Goal: Task Accomplishment & Management: Manage account settings

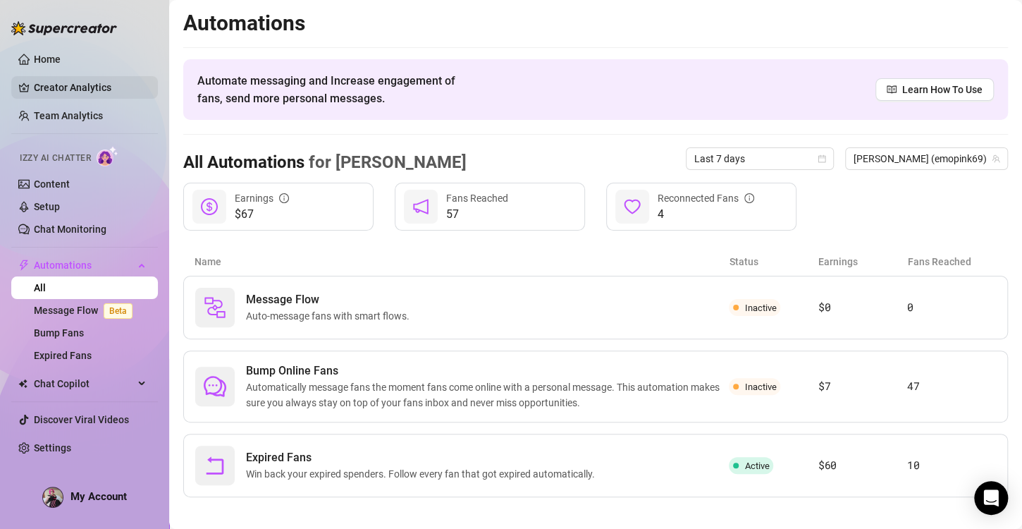
click at [47, 87] on link "Creator Analytics" at bounding box center [90, 87] width 113 height 23
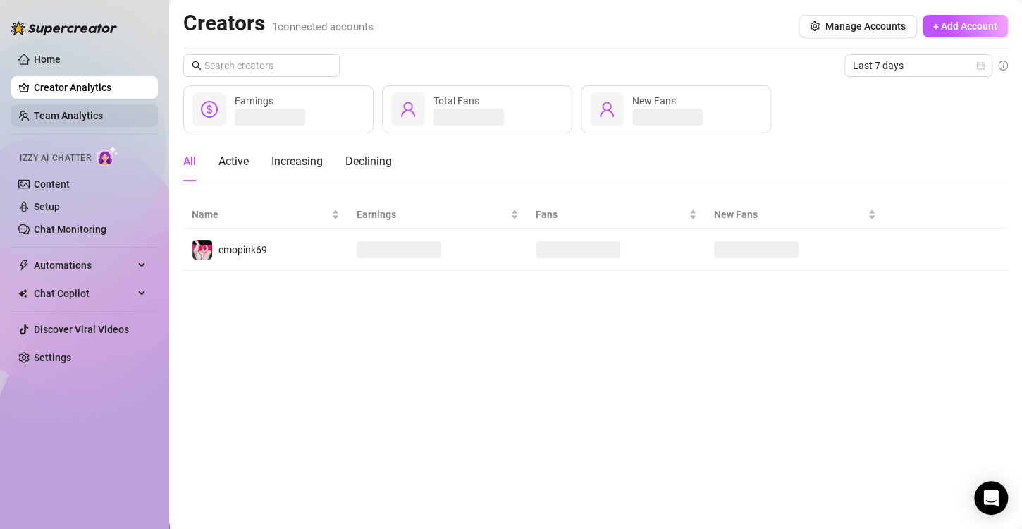
click at [72, 115] on link "Team Analytics" at bounding box center [68, 115] width 69 height 11
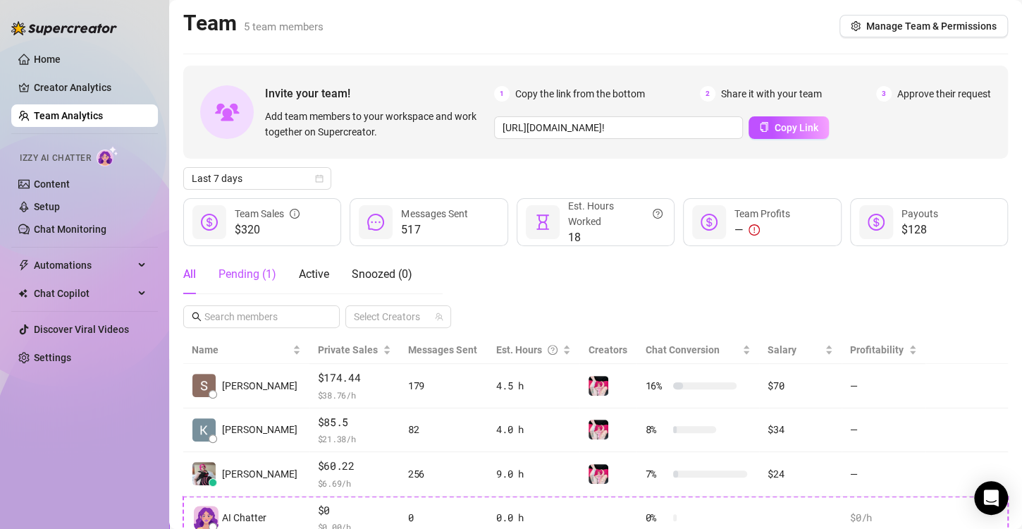
click at [258, 275] on div "Pending ( 1 )" at bounding box center [247, 274] width 58 height 17
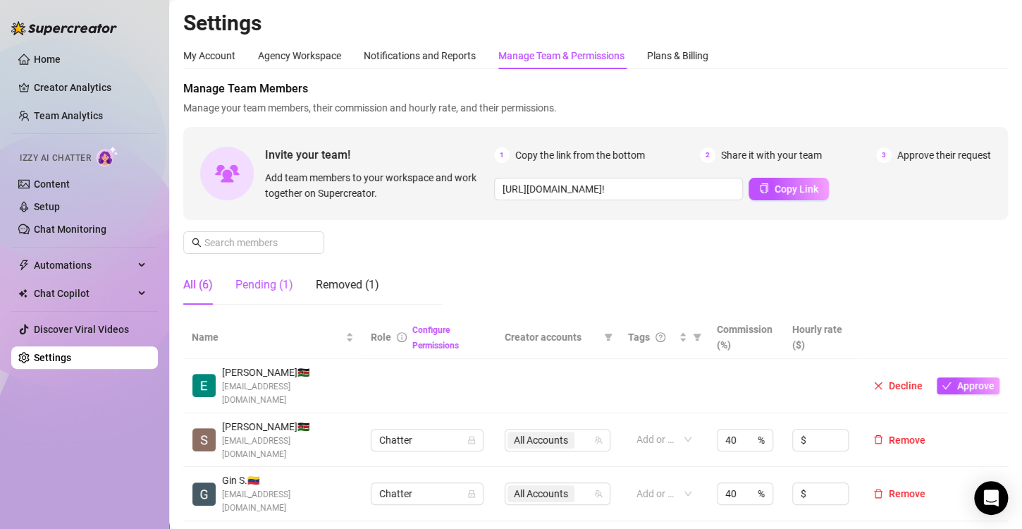
click at [262, 283] on div "Pending (1)" at bounding box center [264, 284] width 58 height 17
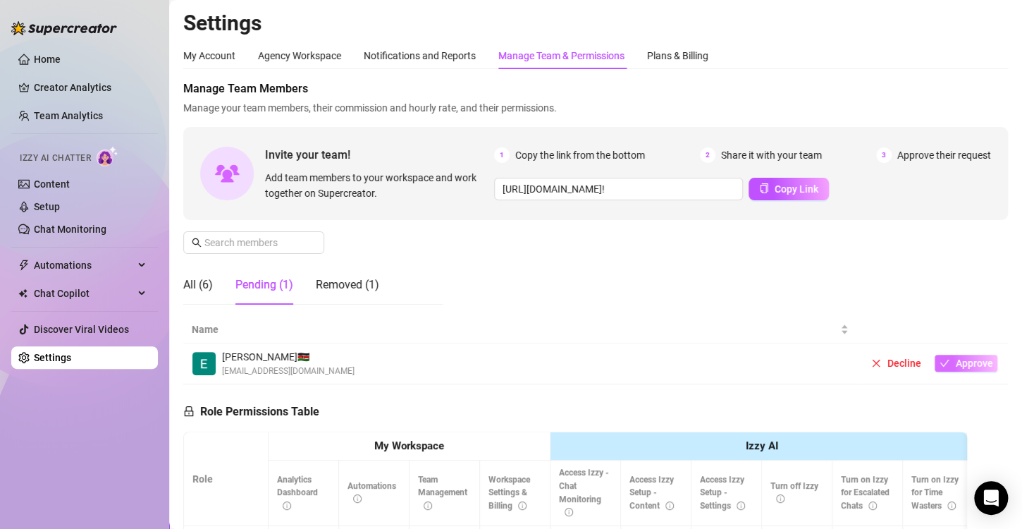
click at [955, 364] on span "Approve" at bounding box center [973, 362] width 37 height 11
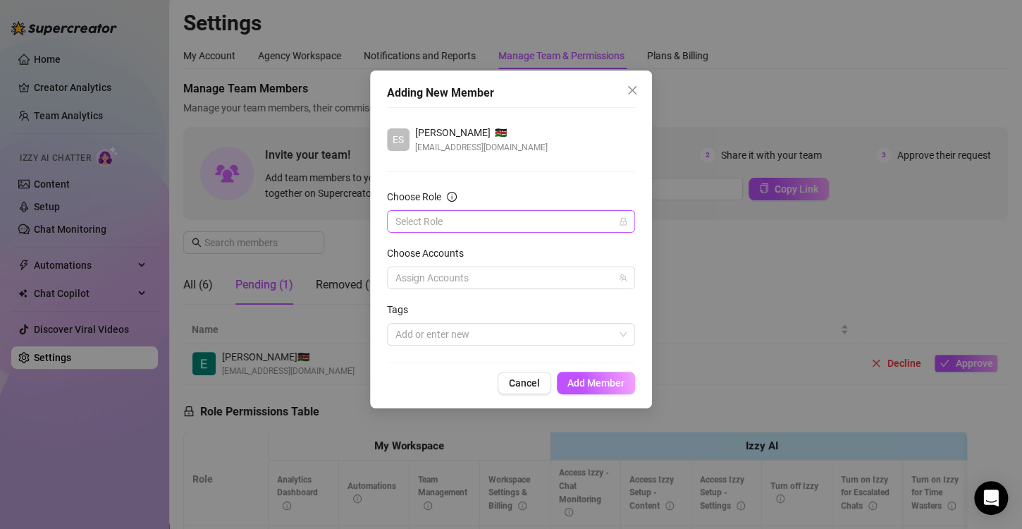
click at [448, 222] on input "Choose Role" at bounding box center [504, 221] width 218 height 21
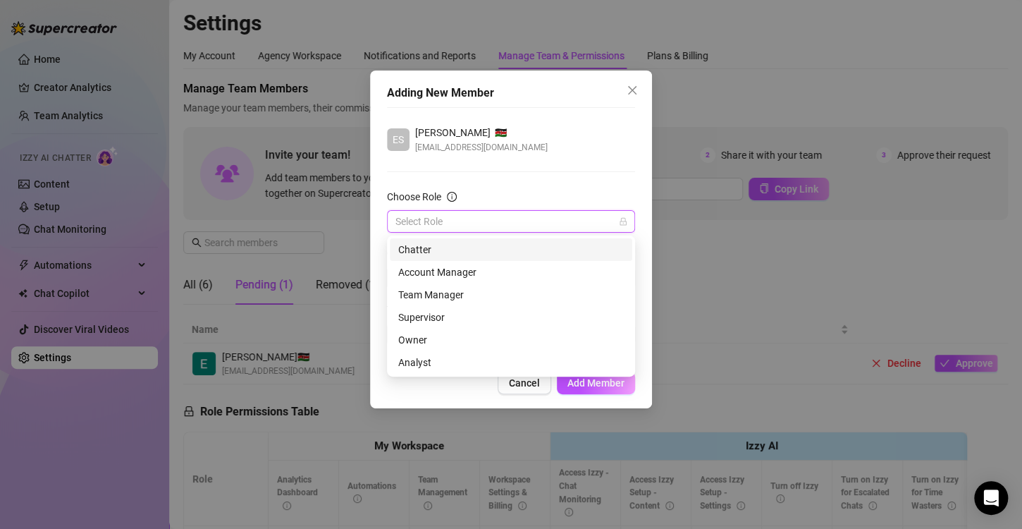
click at [431, 250] on div "Chatter" at bounding box center [511, 250] width 226 height 16
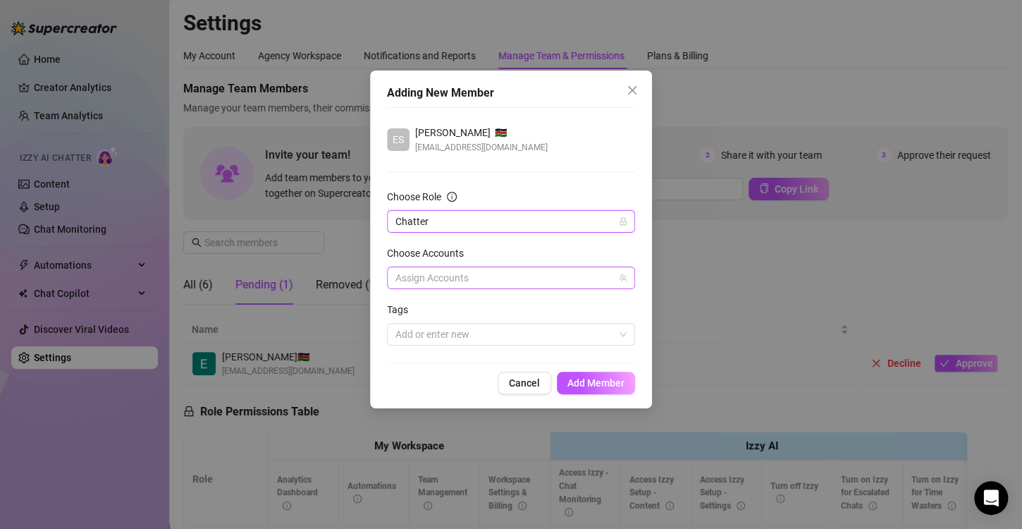
click at [432, 284] on div at bounding box center [504, 278] width 228 height 20
click at [450, 326] on span "emopink69" at bounding box center [474, 326] width 49 height 11
checkbox input "true"
click at [581, 383] on span "Add Member" at bounding box center [595, 382] width 57 height 11
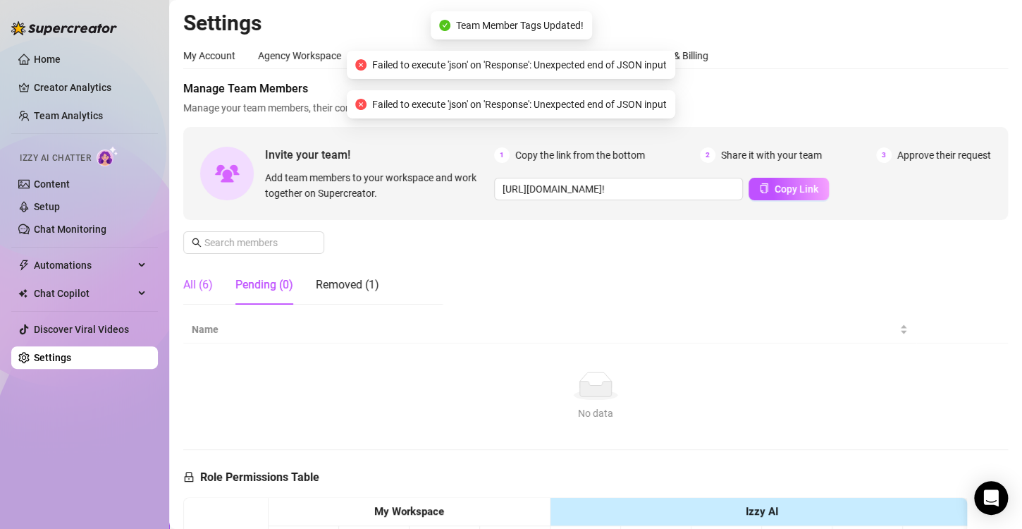
click at [194, 288] on div "All (6)" at bounding box center [198, 284] width 30 height 17
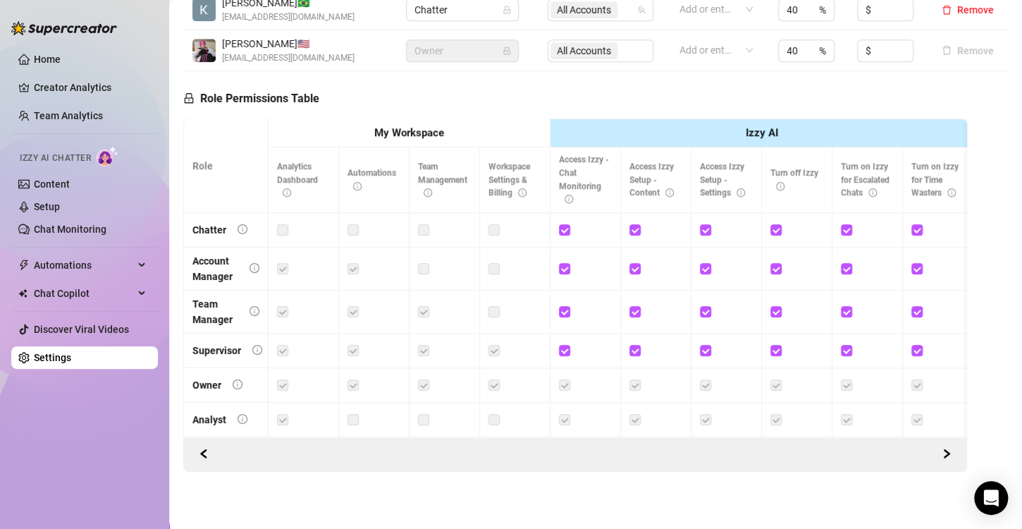
scroll to position [531, 0]
click at [58, 186] on link "Content" at bounding box center [52, 183] width 36 height 11
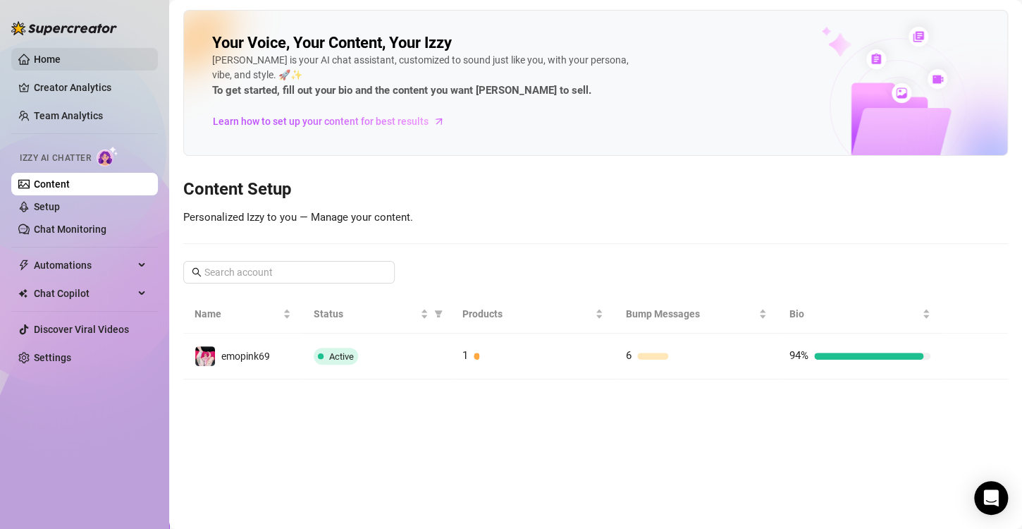
click at [54, 61] on link "Home" at bounding box center [47, 59] width 27 height 11
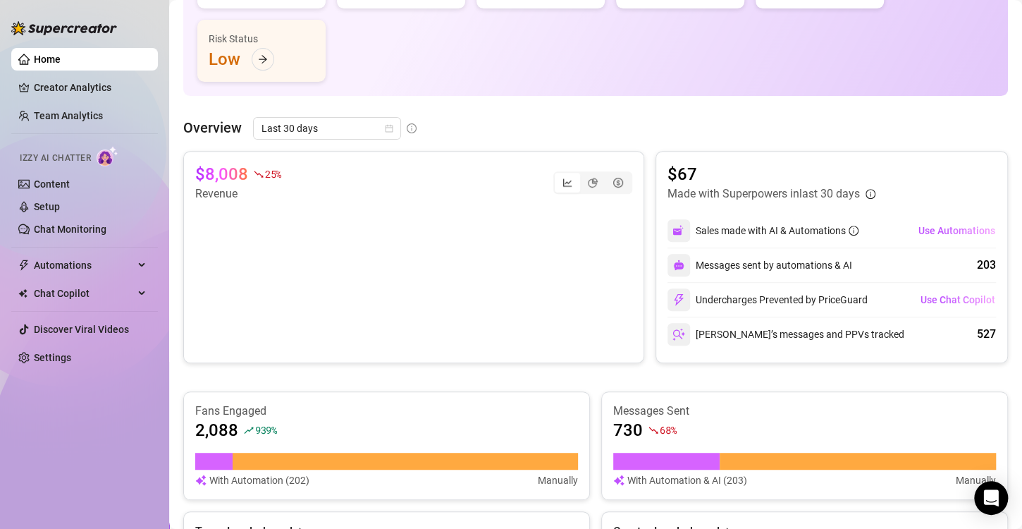
scroll to position [175, 0]
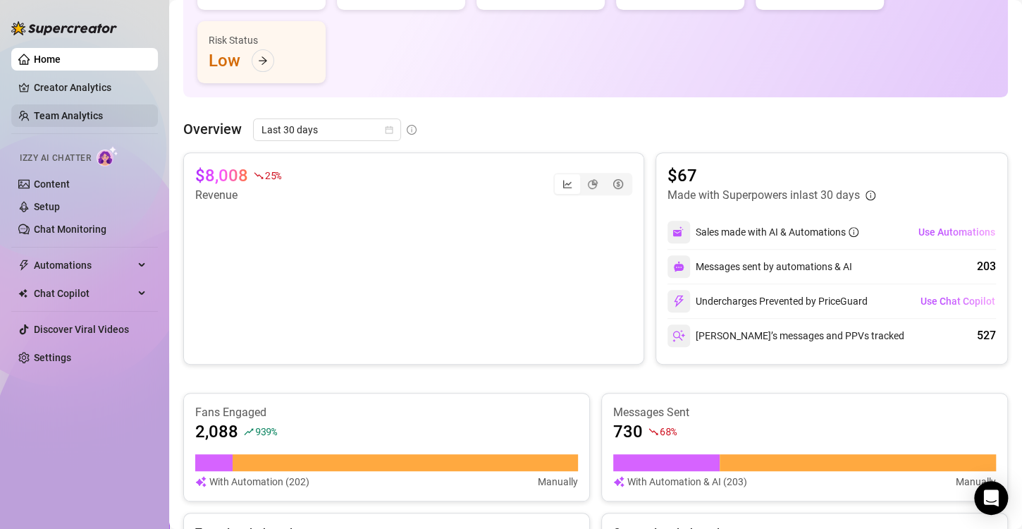
click at [56, 119] on link "Team Analytics" at bounding box center [68, 115] width 69 height 11
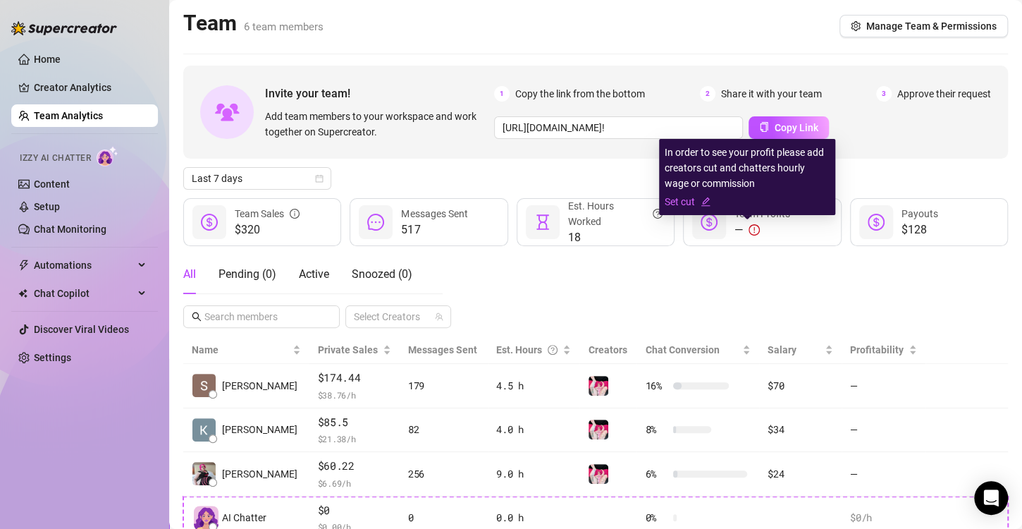
click at [749, 228] on icon "exclamation-circle" at bounding box center [754, 229] width 11 height 11
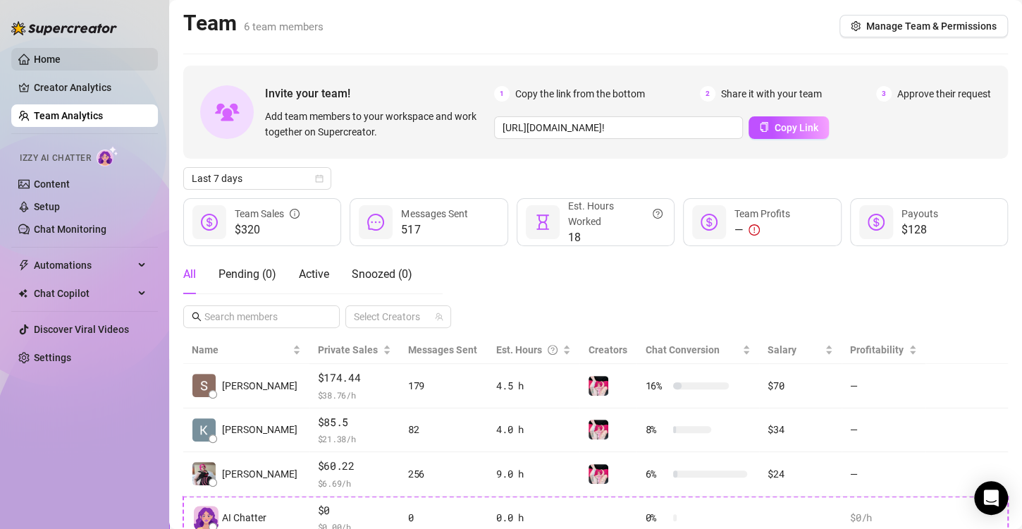
click at [61, 62] on link "Home" at bounding box center [47, 59] width 27 height 11
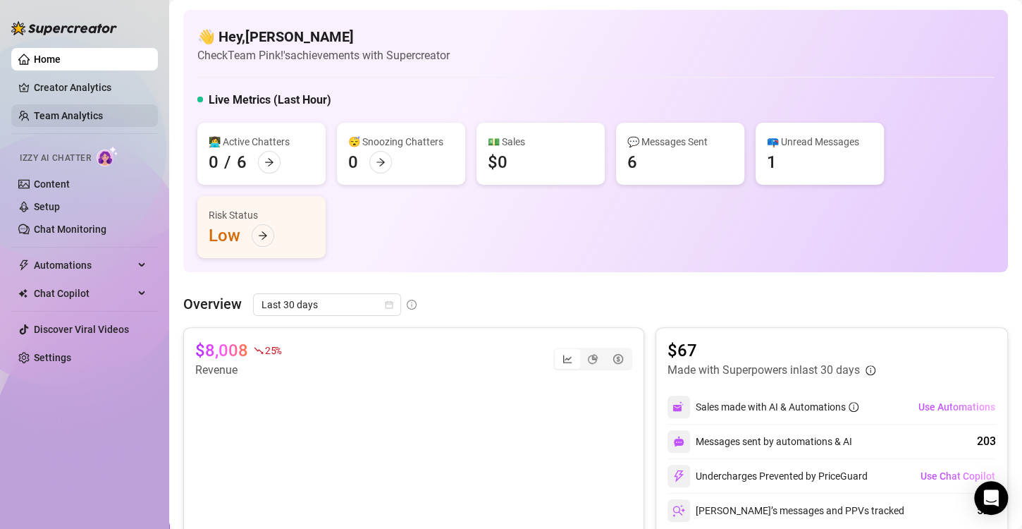
click at [88, 110] on link "Team Analytics" at bounding box center [68, 115] width 69 height 11
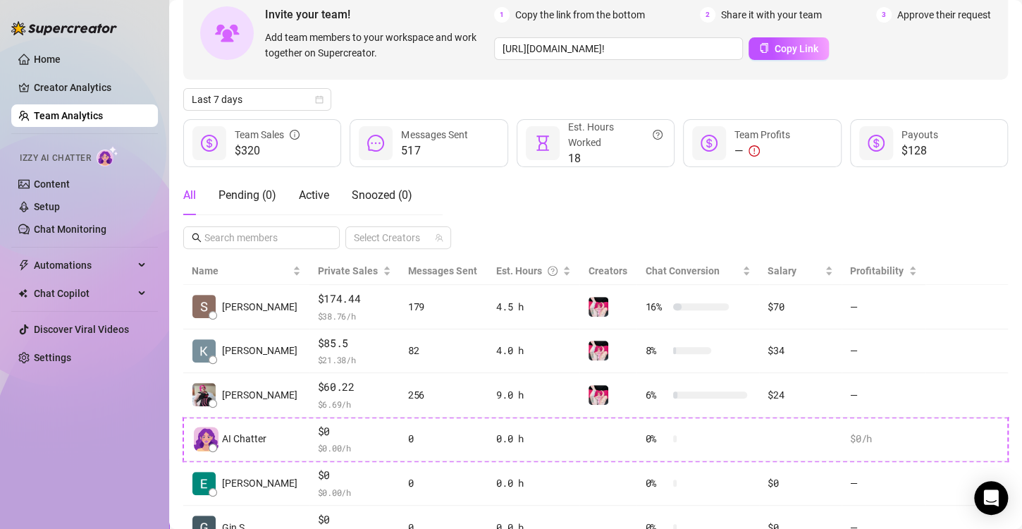
scroll to position [82, 0]
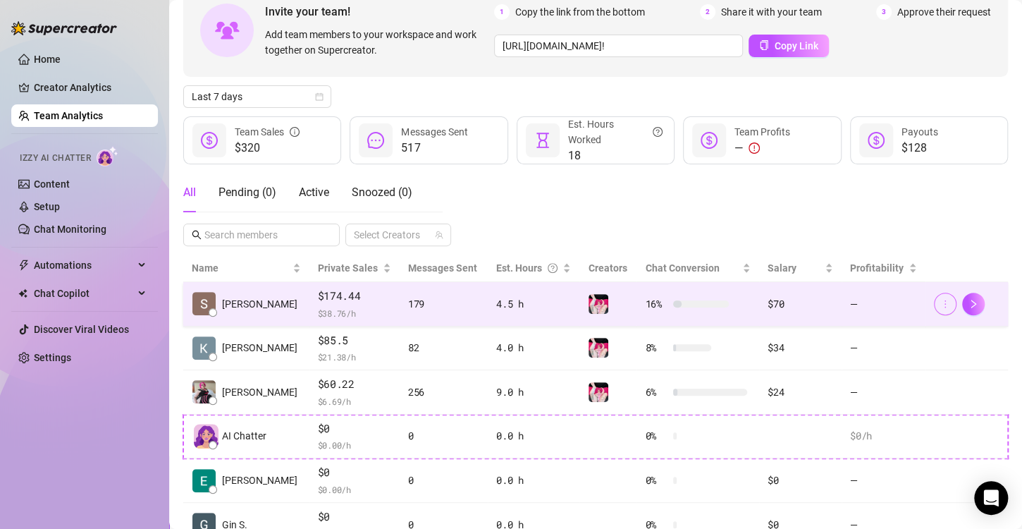
click at [940, 307] on span "button" at bounding box center [945, 303] width 10 height 11
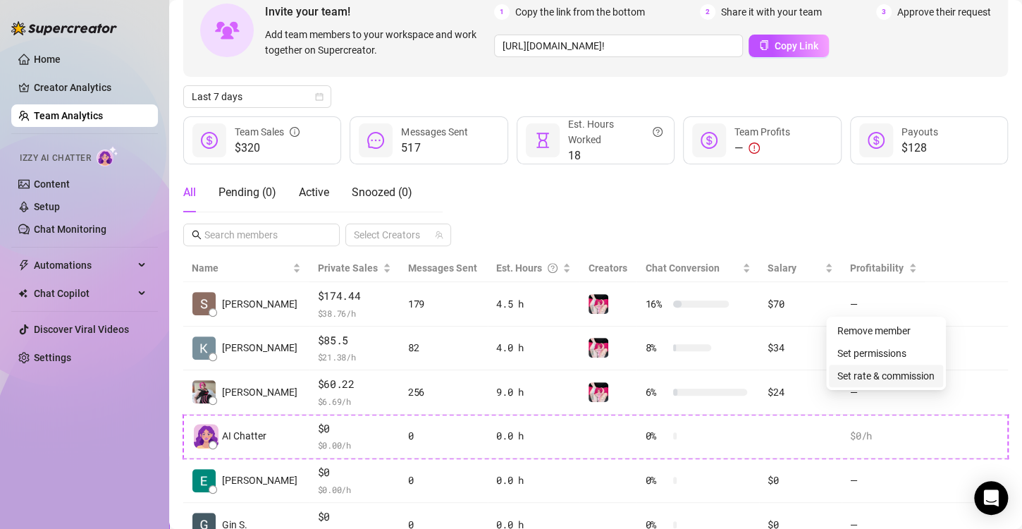
click at [885, 374] on link "Set rate & commission" at bounding box center [885, 375] width 97 height 11
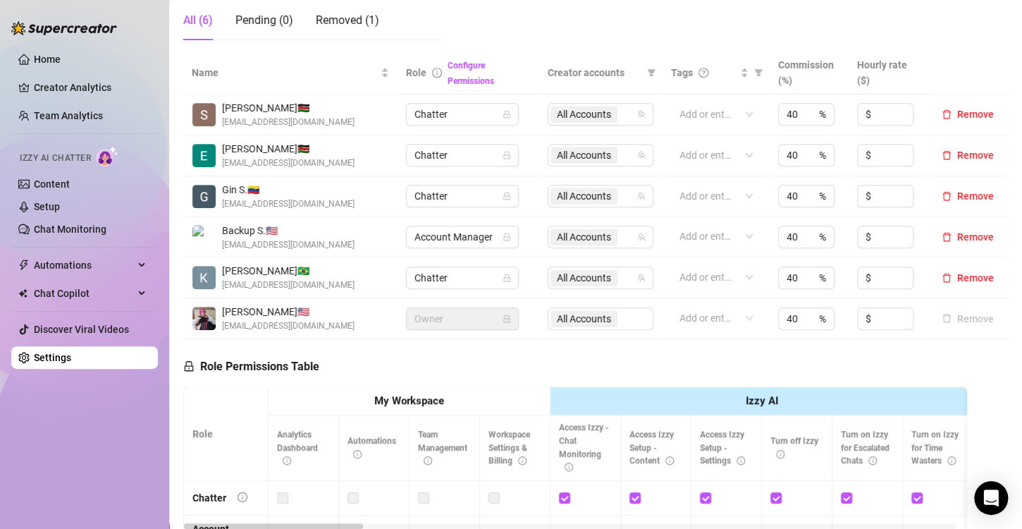
scroll to position [265, 0]
click at [876, 111] on input at bounding box center [893, 113] width 39 height 21
type input "0.25"
click at [874, 152] on input at bounding box center [893, 154] width 39 height 21
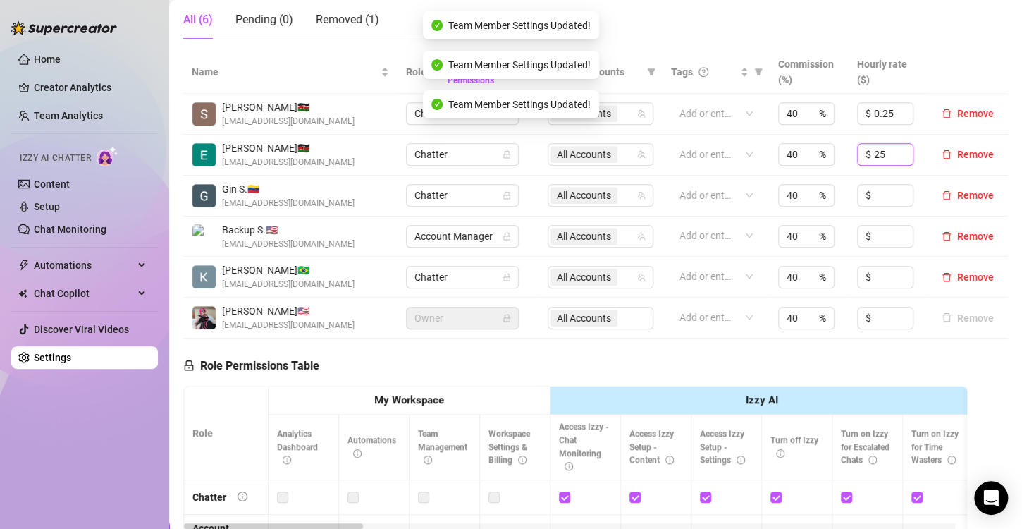
type input "2"
type input "0.25"
click at [882, 185] on input at bounding box center [893, 195] width 39 height 21
type input "0.25"
click at [874, 280] on input at bounding box center [893, 276] width 39 height 21
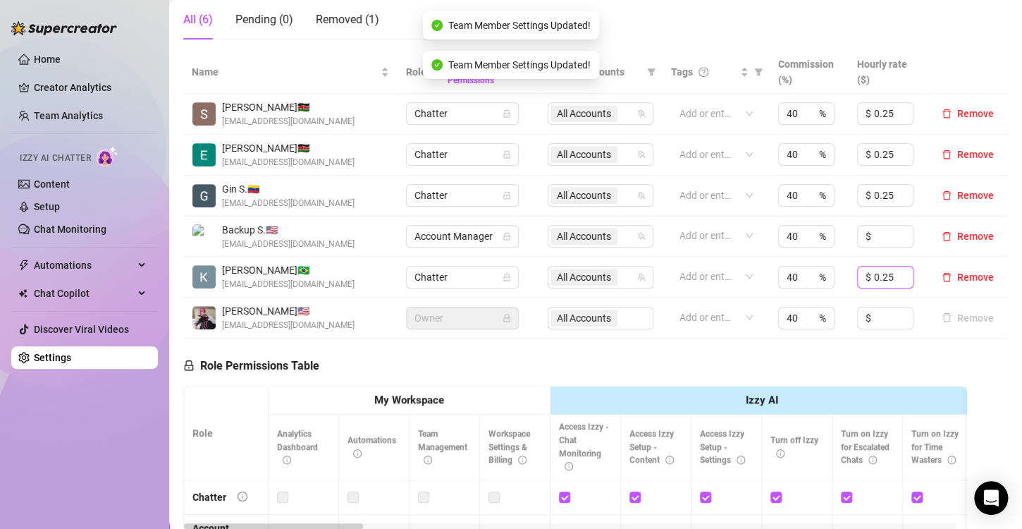
type input "0.25"
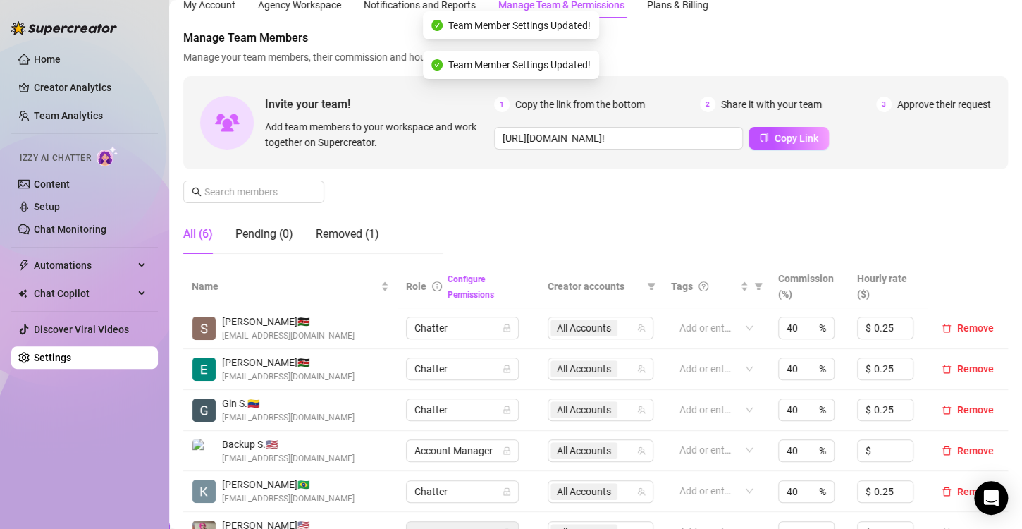
scroll to position [0, 0]
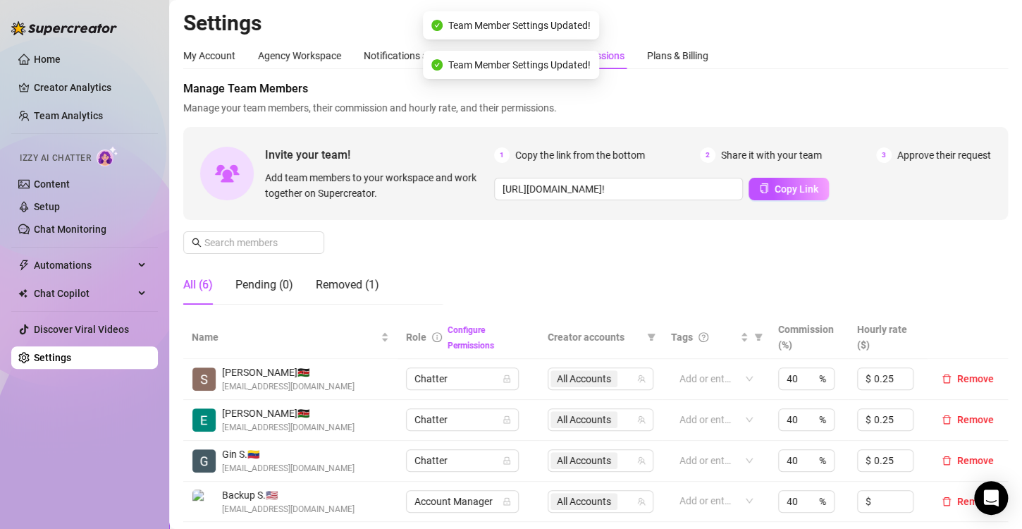
click at [642, 240] on div "Manage Team Members Manage your team members, their commission and hourly rate,…" at bounding box center [595, 197] width 825 height 235
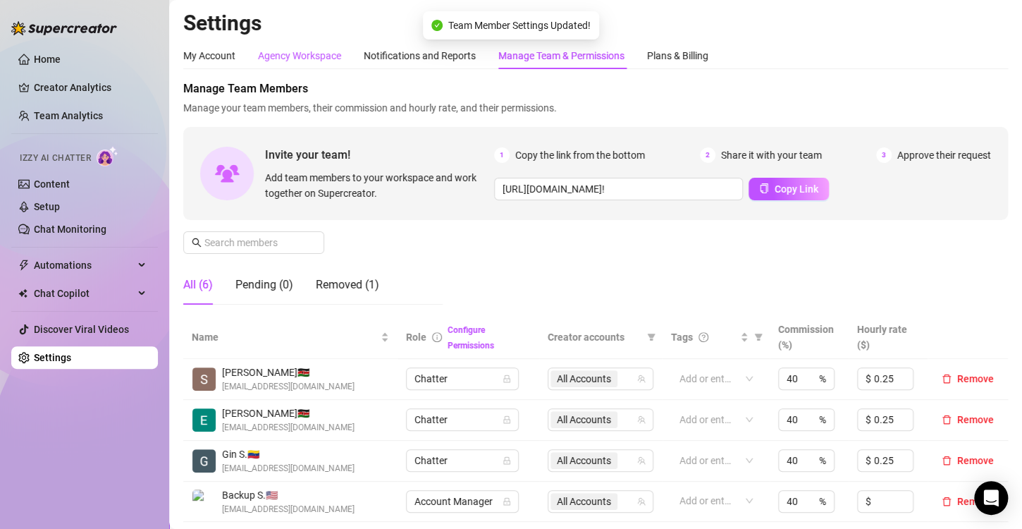
click at [295, 60] on div "Agency Workspace" at bounding box center [299, 56] width 83 height 16
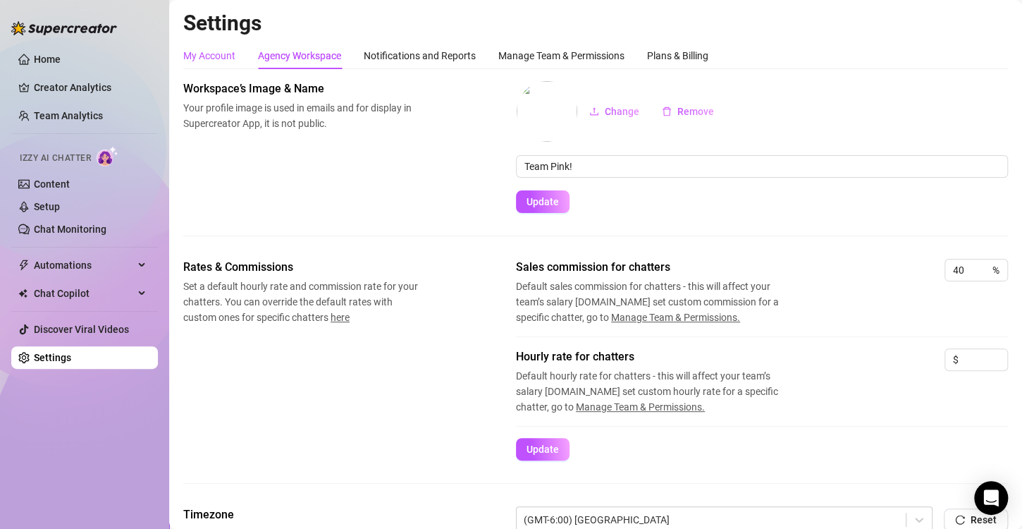
click at [218, 53] on div "My Account" at bounding box center [209, 56] width 52 height 16
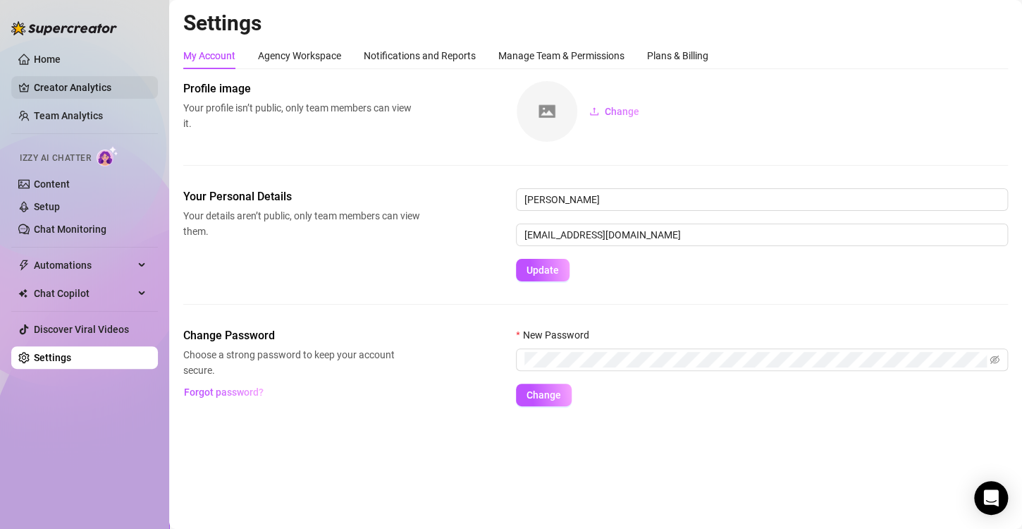
click at [81, 90] on link "Creator Analytics" at bounding box center [90, 87] width 113 height 23
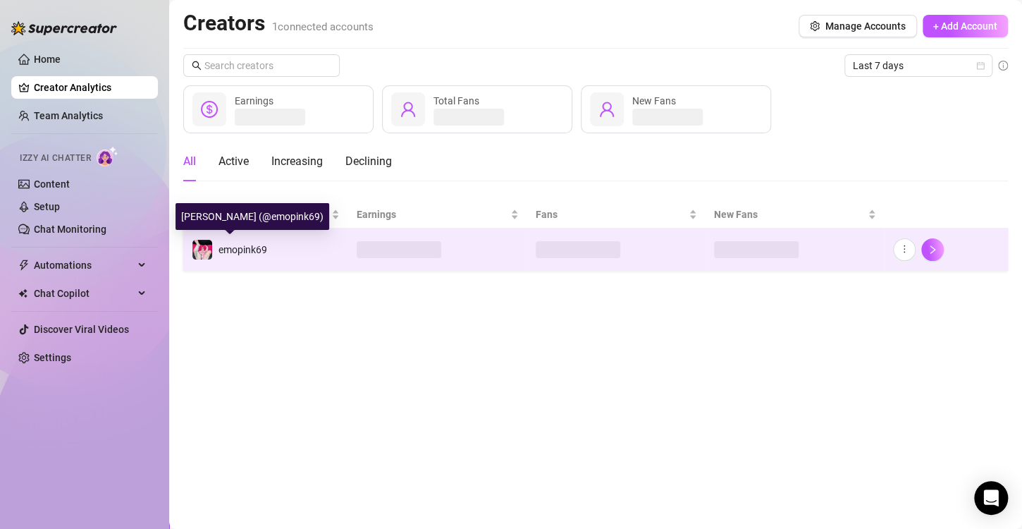
click at [252, 248] on span "emopink69" at bounding box center [242, 249] width 49 height 11
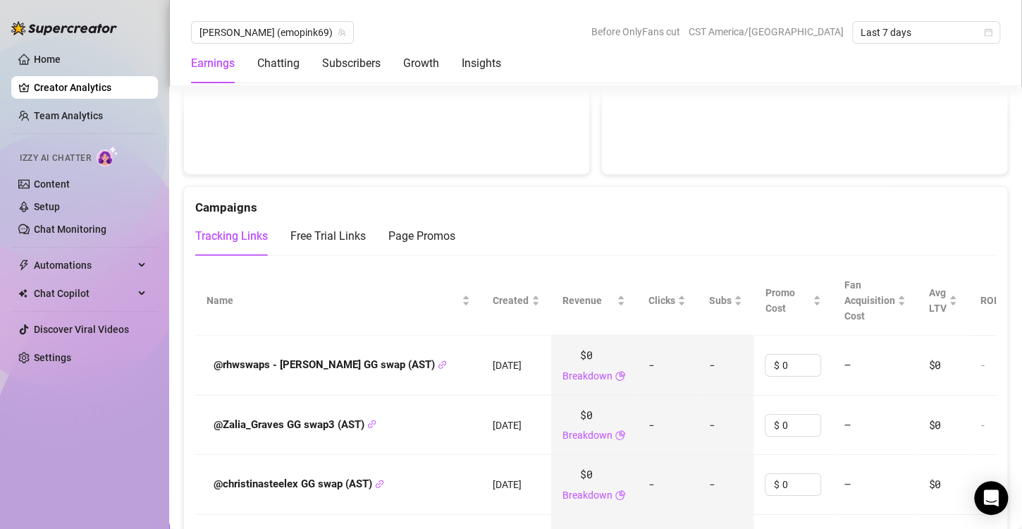
scroll to position [1466, 0]
click at [70, 110] on link "Team Analytics" at bounding box center [68, 115] width 69 height 11
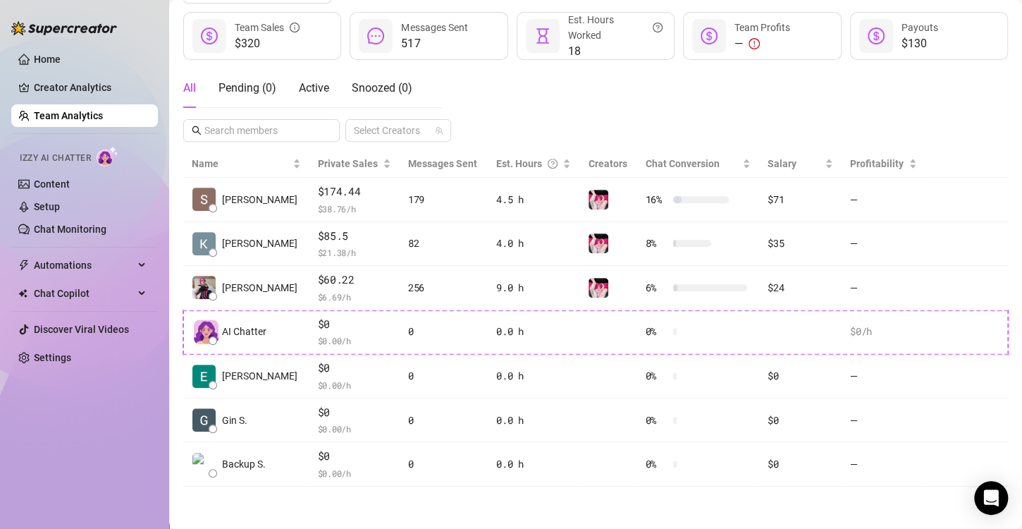
scroll to position [184, 0]
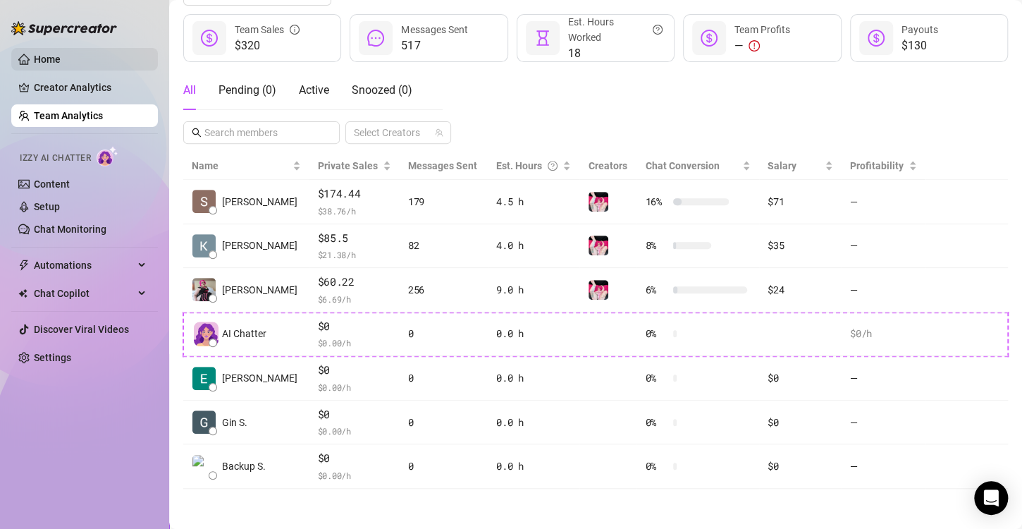
click at [61, 65] on link "Home" at bounding box center [47, 59] width 27 height 11
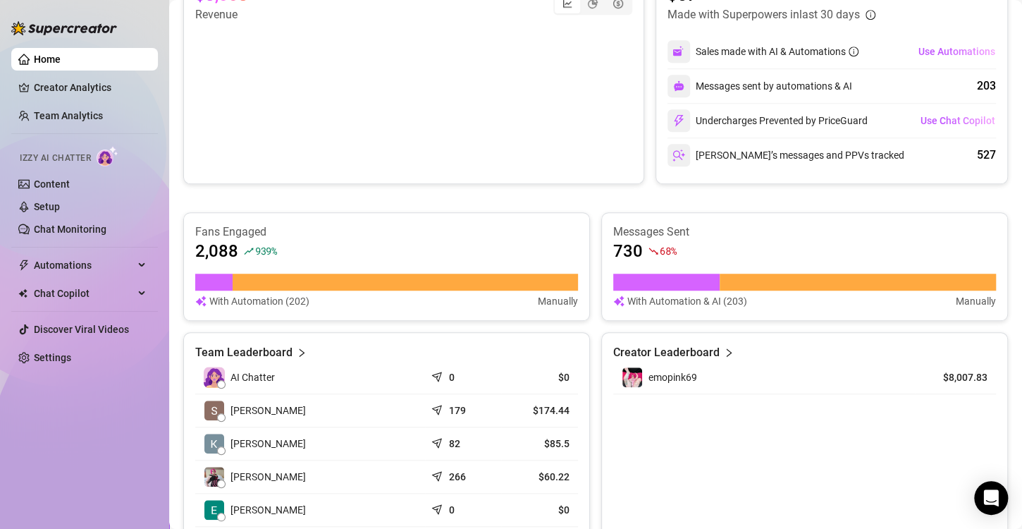
scroll to position [355, 0]
click at [87, 92] on link "Creator Analytics" at bounding box center [90, 87] width 113 height 23
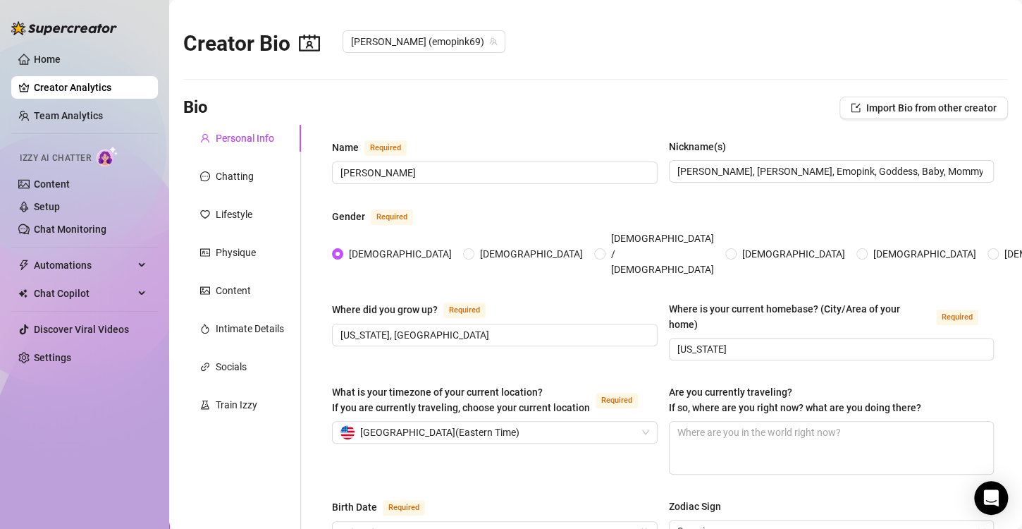
radio input "true"
type input "[DATE]"
